Goal: Information Seeking & Learning: Learn about a topic

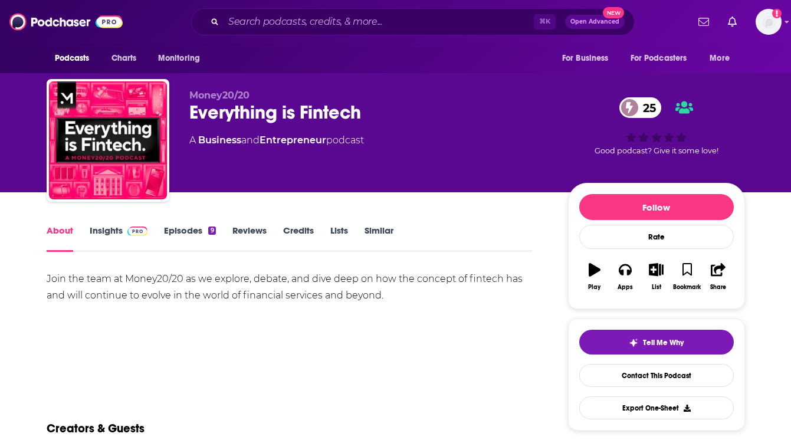
click at [132, 237] on link "Insights" at bounding box center [119, 238] width 58 height 27
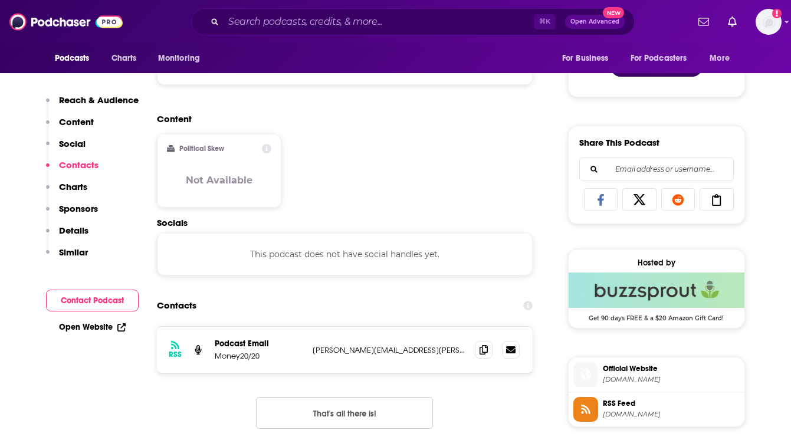
scroll to position [879, 0]
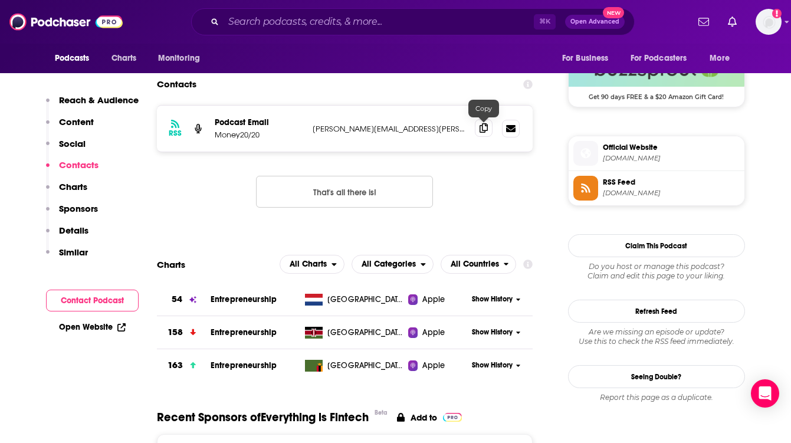
click at [478, 129] on span at bounding box center [484, 128] width 18 height 18
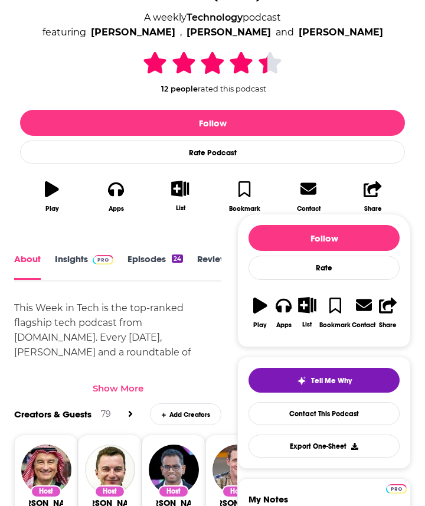
scroll to position [241, 0]
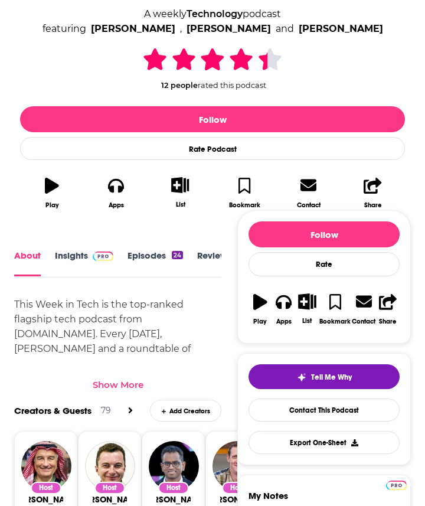
click at [86, 255] on link "Insights" at bounding box center [84, 263] width 58 height 27
